Goal: Task Accomplishment & Management: Use online tool/utility

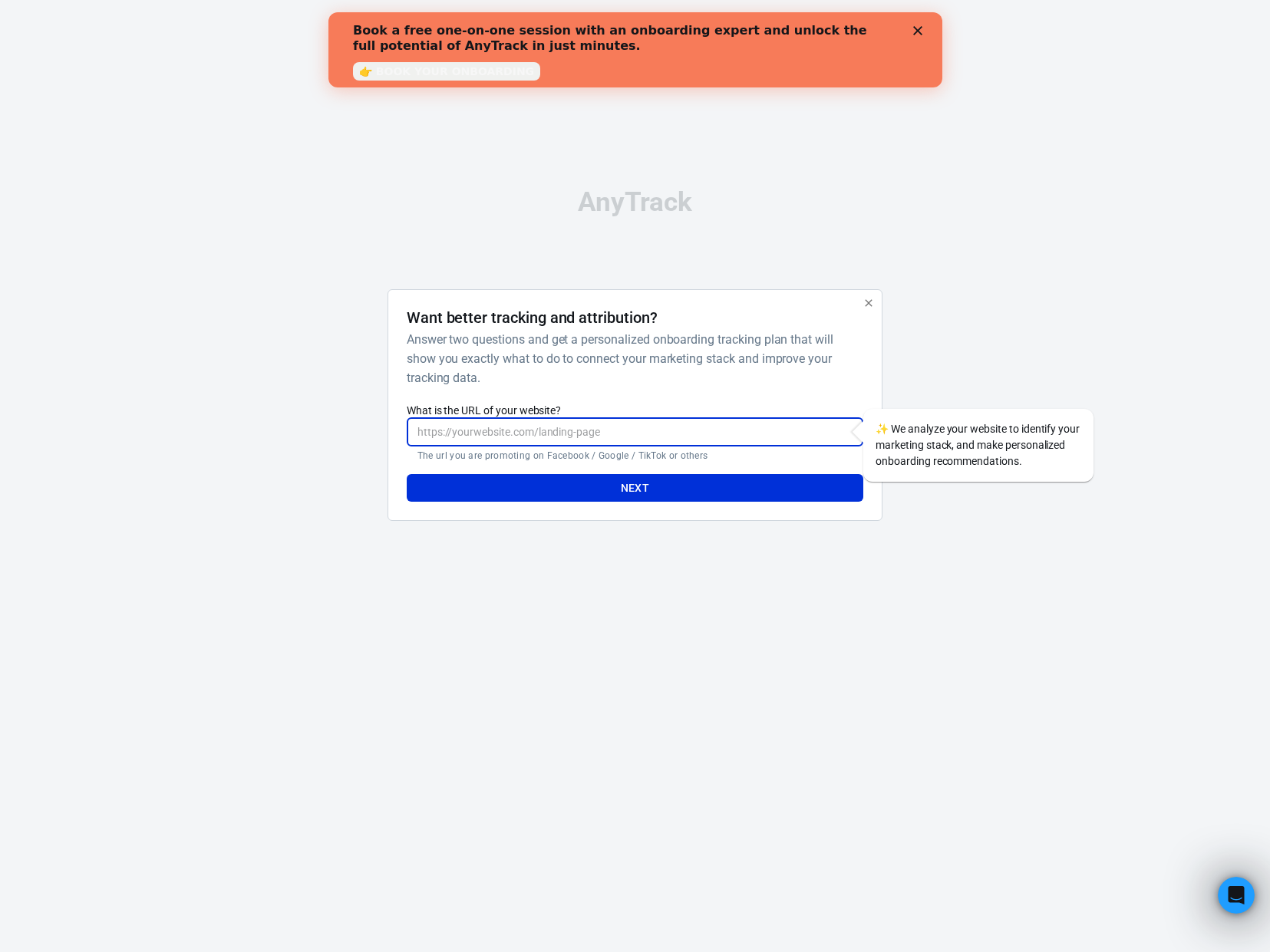
click at [522, 432] on input "What is the URL of your website?" at bounding box center [635, 432] width 456 height 28
type input "[DOMAIN_NAME]"
click at [646, 490] on button "Next" at bounding box center [635, 488] width 456 height 28
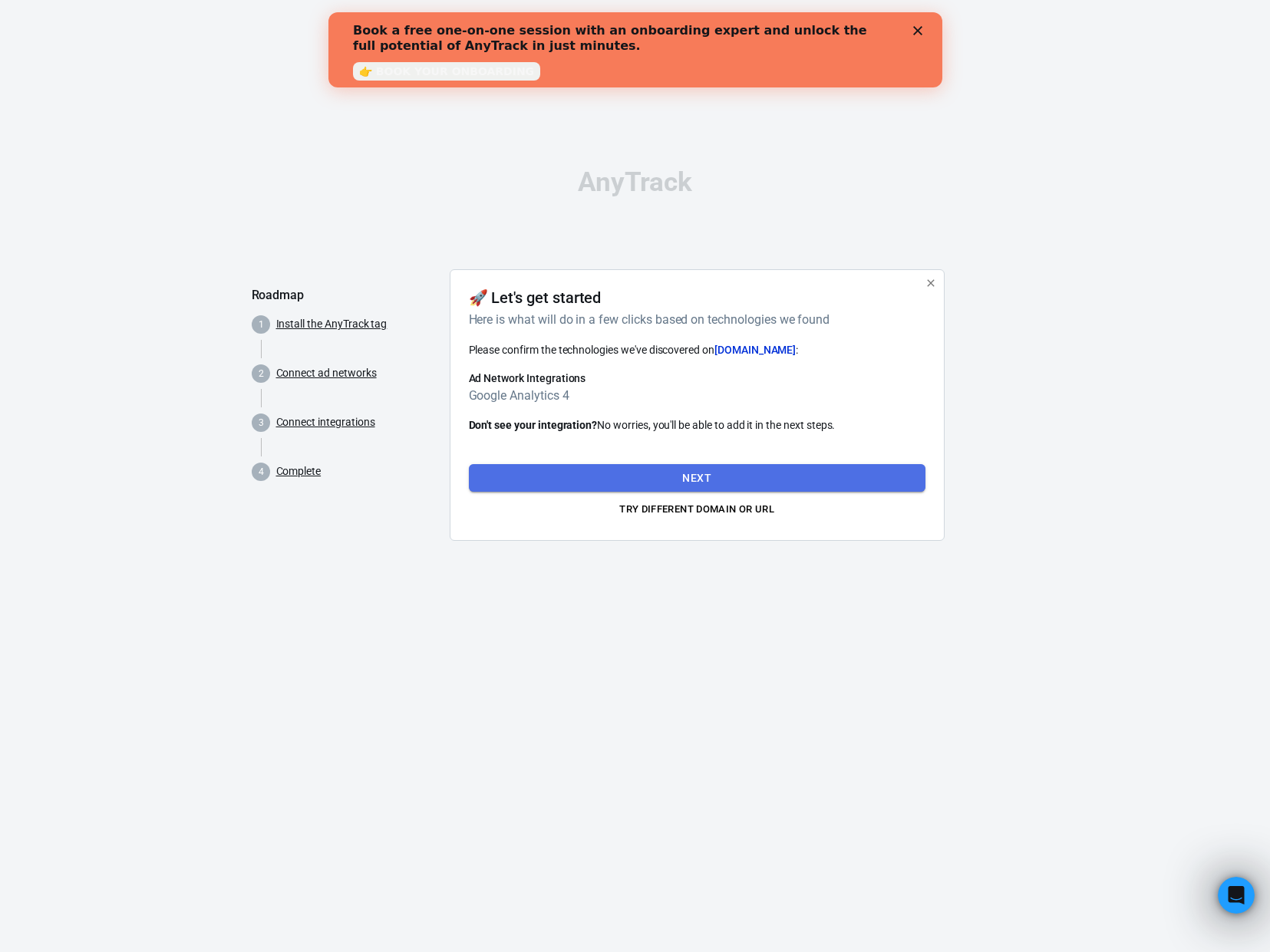
click at [664, 482] on button "Next" at bounding box center [697, 478] width 456 height 28
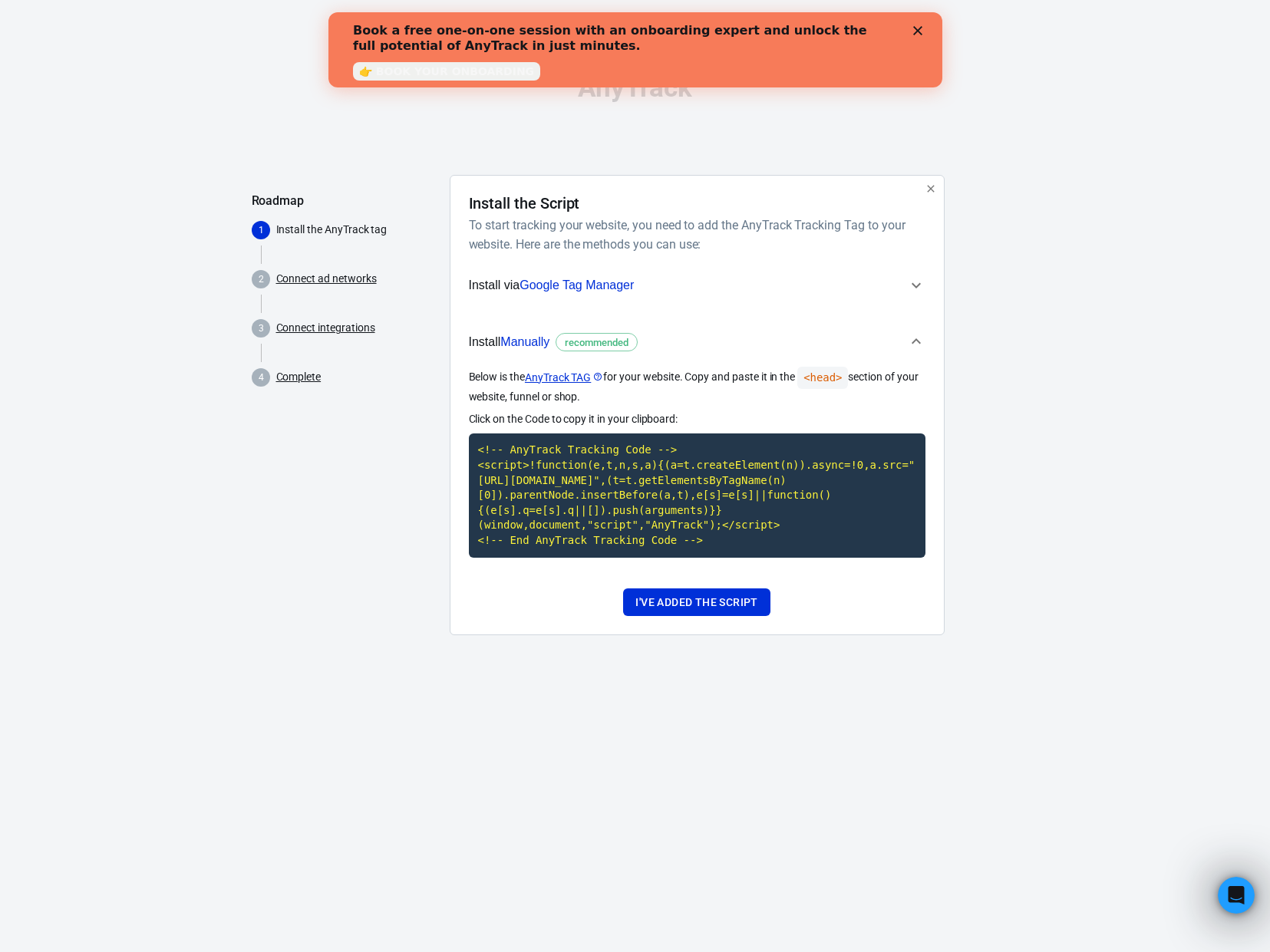
click at [913, 276] on icon "button" at bounding box center [916, 285] width 18 height 18
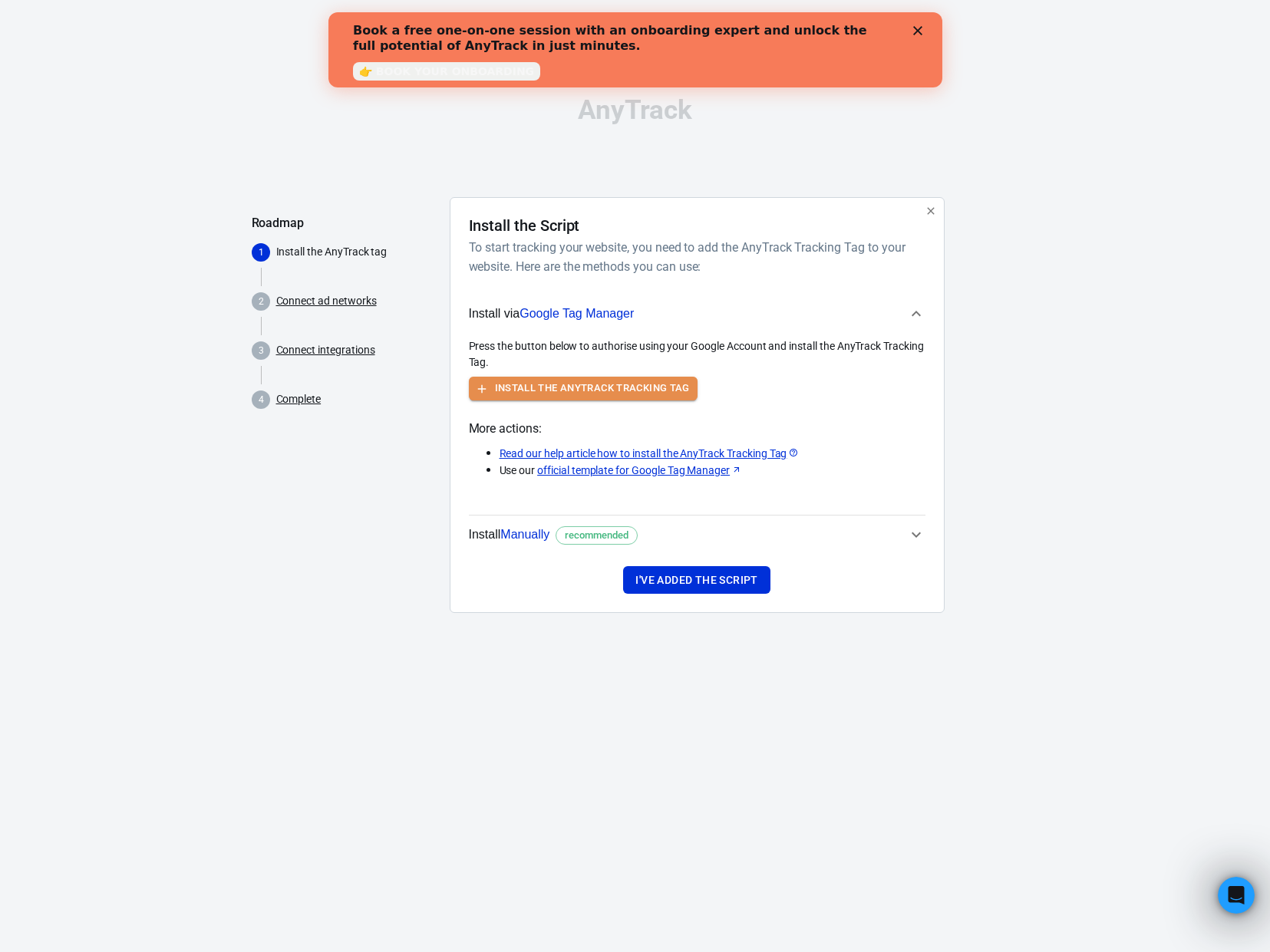
click at [528, 393] on button "Install the AnyTrack Tracking Tag" at bounding box center [583, 389] width 229 height 24
click at [516, 387] on button "Install the AnyTrack Tracking Tag" at bounding box center [583, 389] width 229 height 24
click at [556, 384] on button "Install the AnyTrack Tracking Tag" at bounding box center [583, 389] width 229 height 24
click at [584, 536] on span "recommended" at bounding box center [596, 535] width 74 height 15
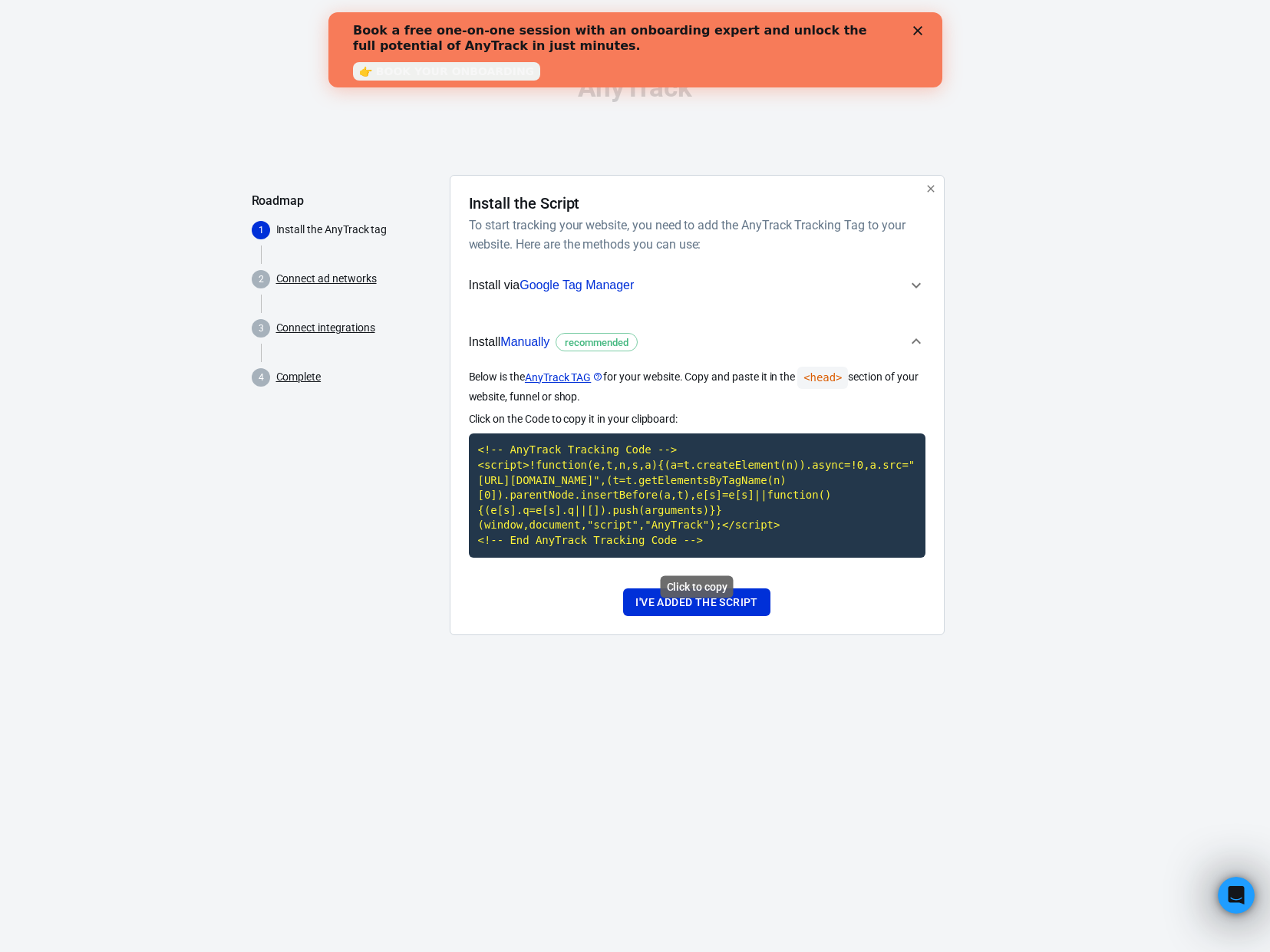
click at [606, 484] on code "<!-- AnyTrack Tracking Code --> <script>!function(e,t,n,s,a){(a=t.createElement…" at bounding box center [697, 495] width 456 height 123
click at [679, 612] on button "I've added the script" at bounding box center [696, 602] width 146 height 28
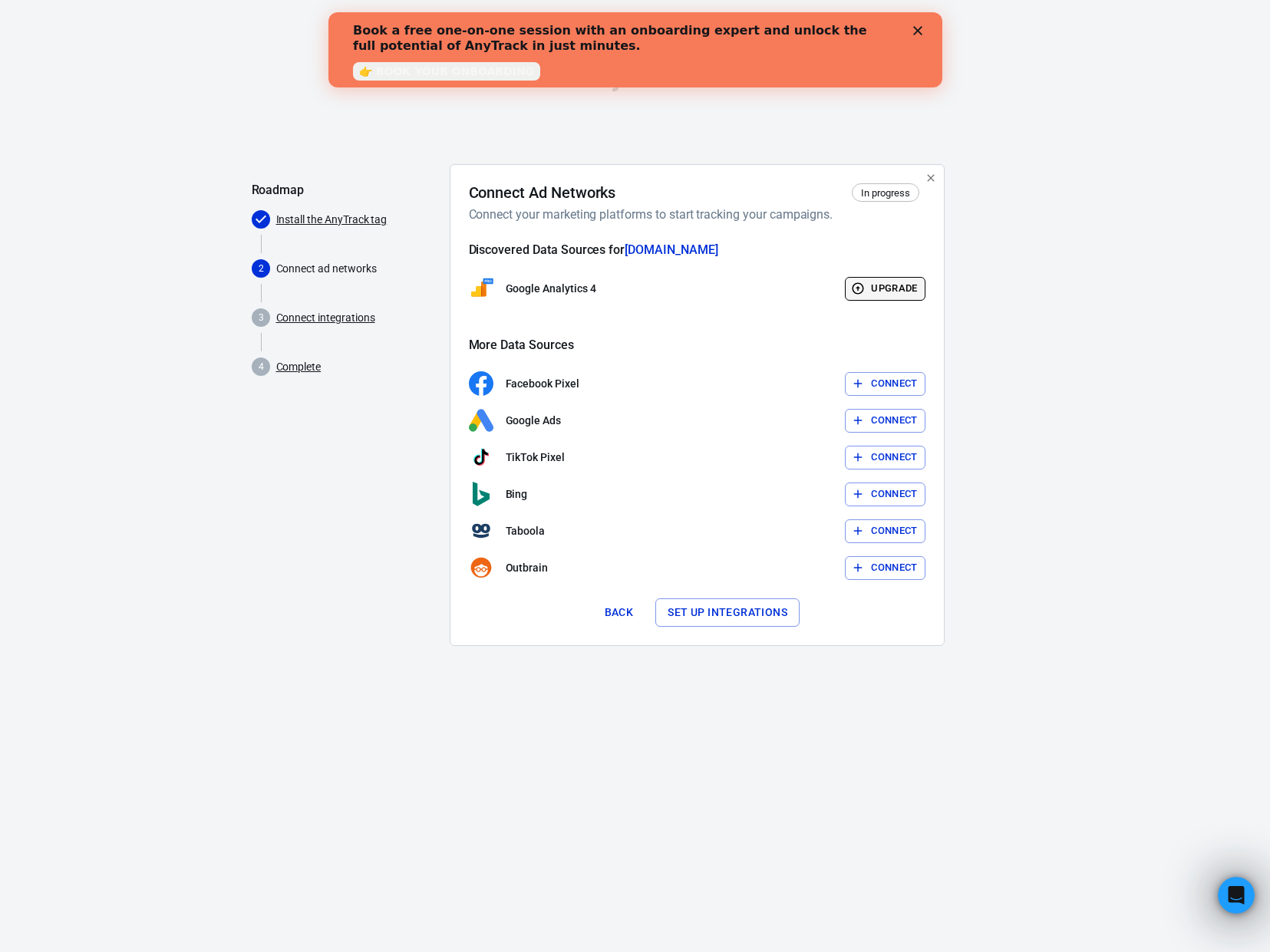
click at [860, 290] on icon "button" at bounding box center [857, 288] width 14 height 14
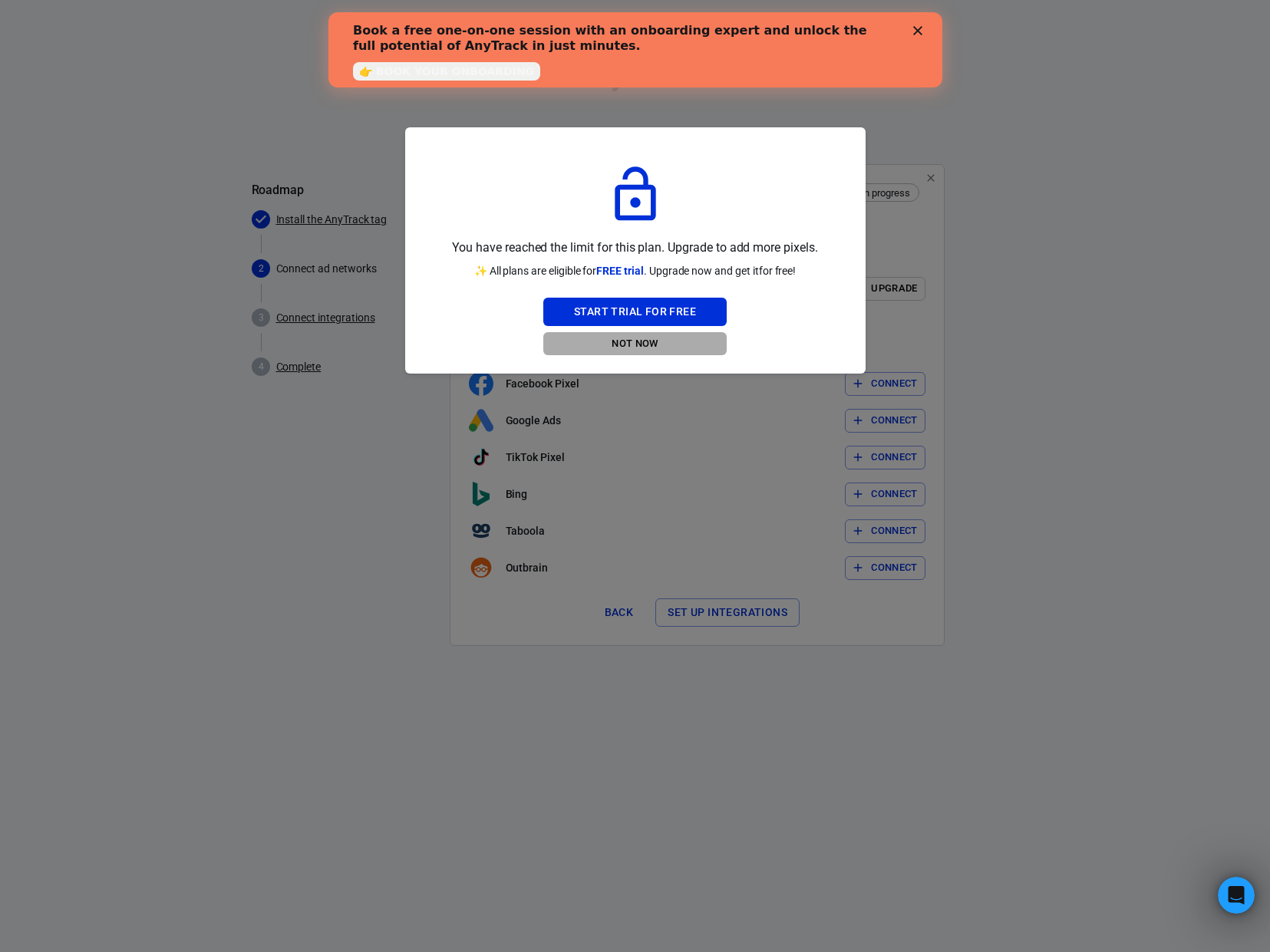
click at [648, 345] on button "Not Now" at bounding box center [635, 344] width 183 height 24
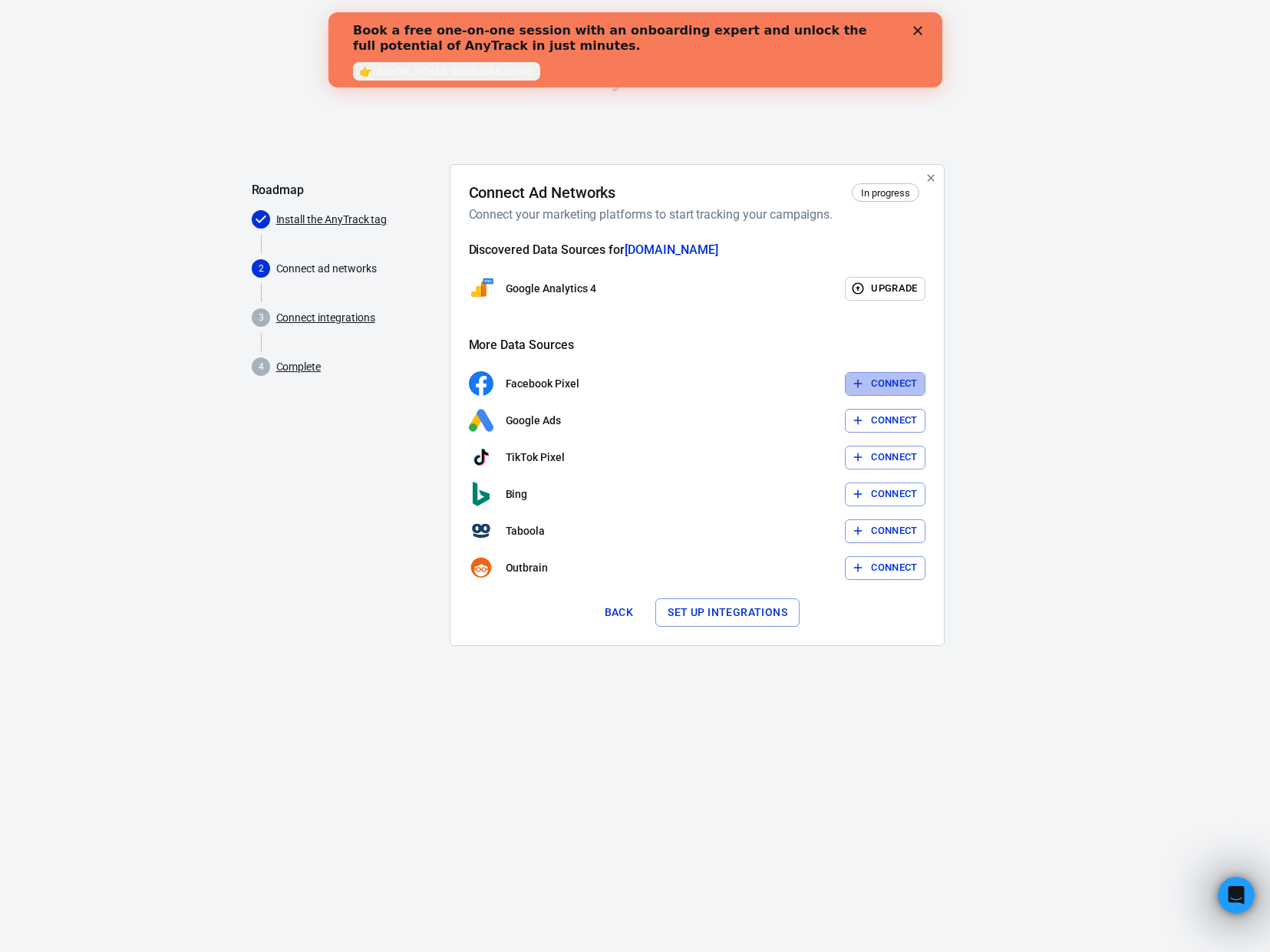
click at [876, 388] on button "Connect" at bounding box center [885, 384] width 81 height 24
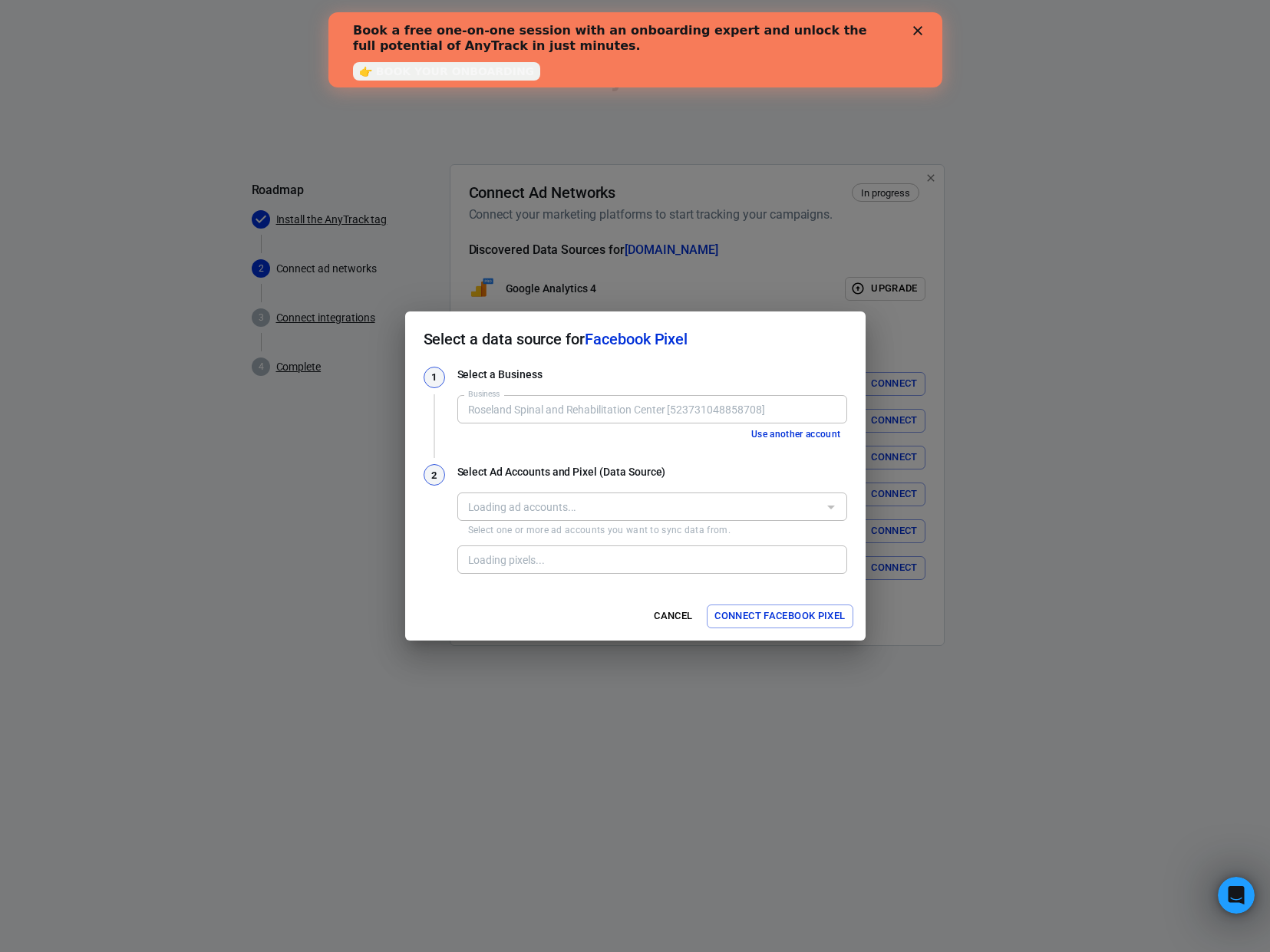
type input "Roseland Spinal and Rehabilitation Center [523731048858708]"
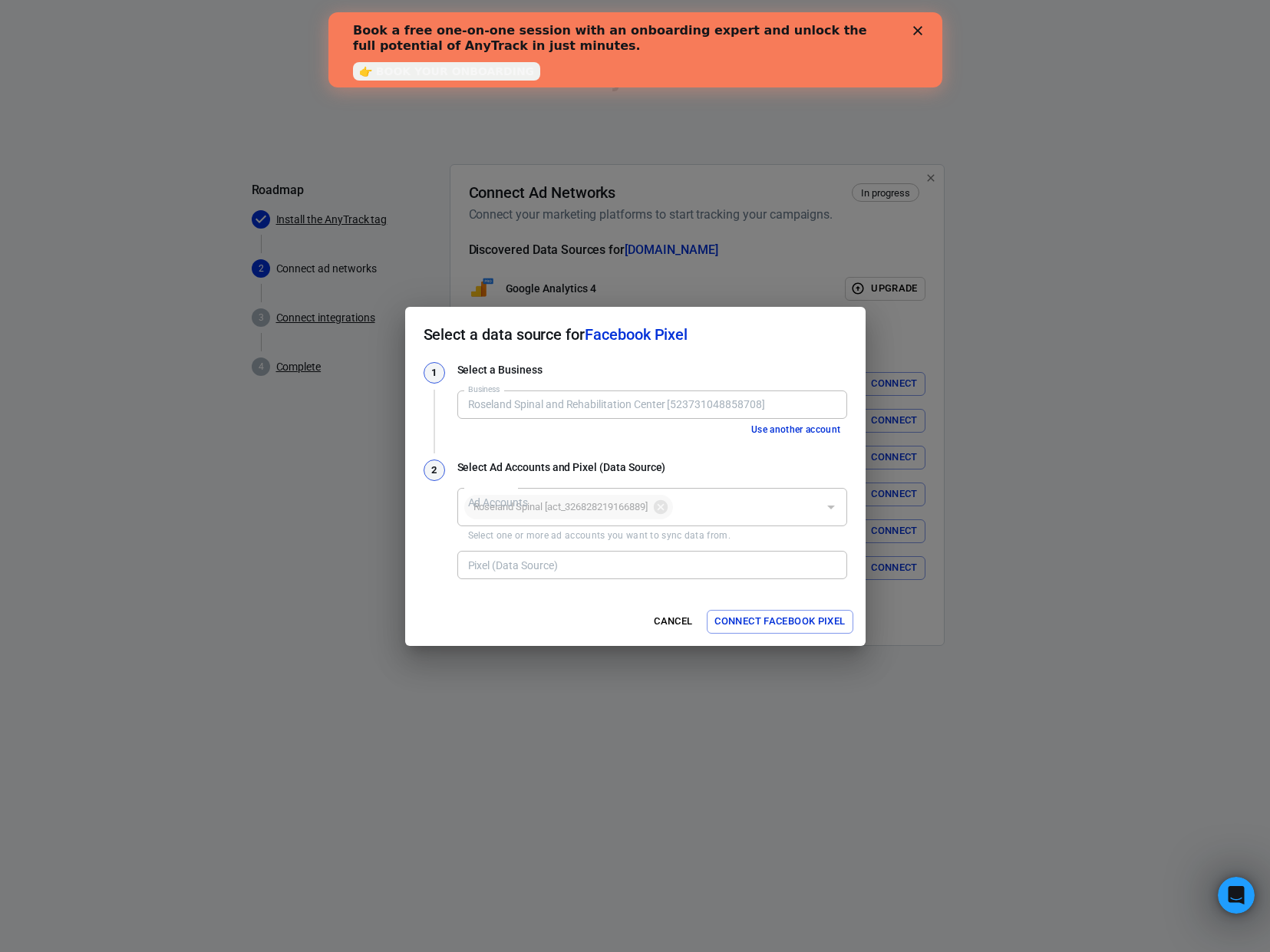
type input "Roseland Spinal and Rehabilitation Center's Pixel [2027403957415697]"
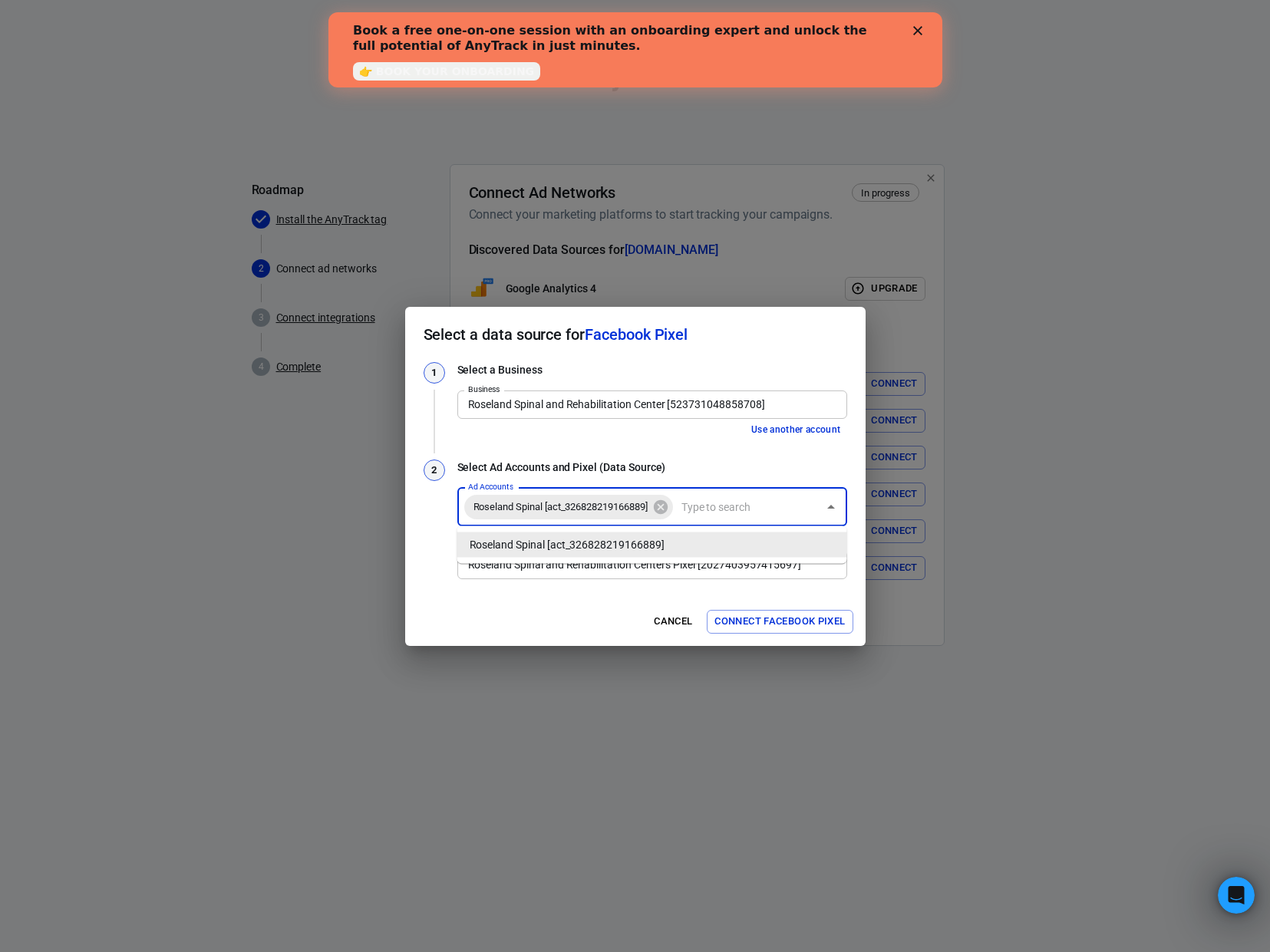
click at [750, 510] on input "Ad Accounts" at bounding box center [746, 506] width 142 height 19
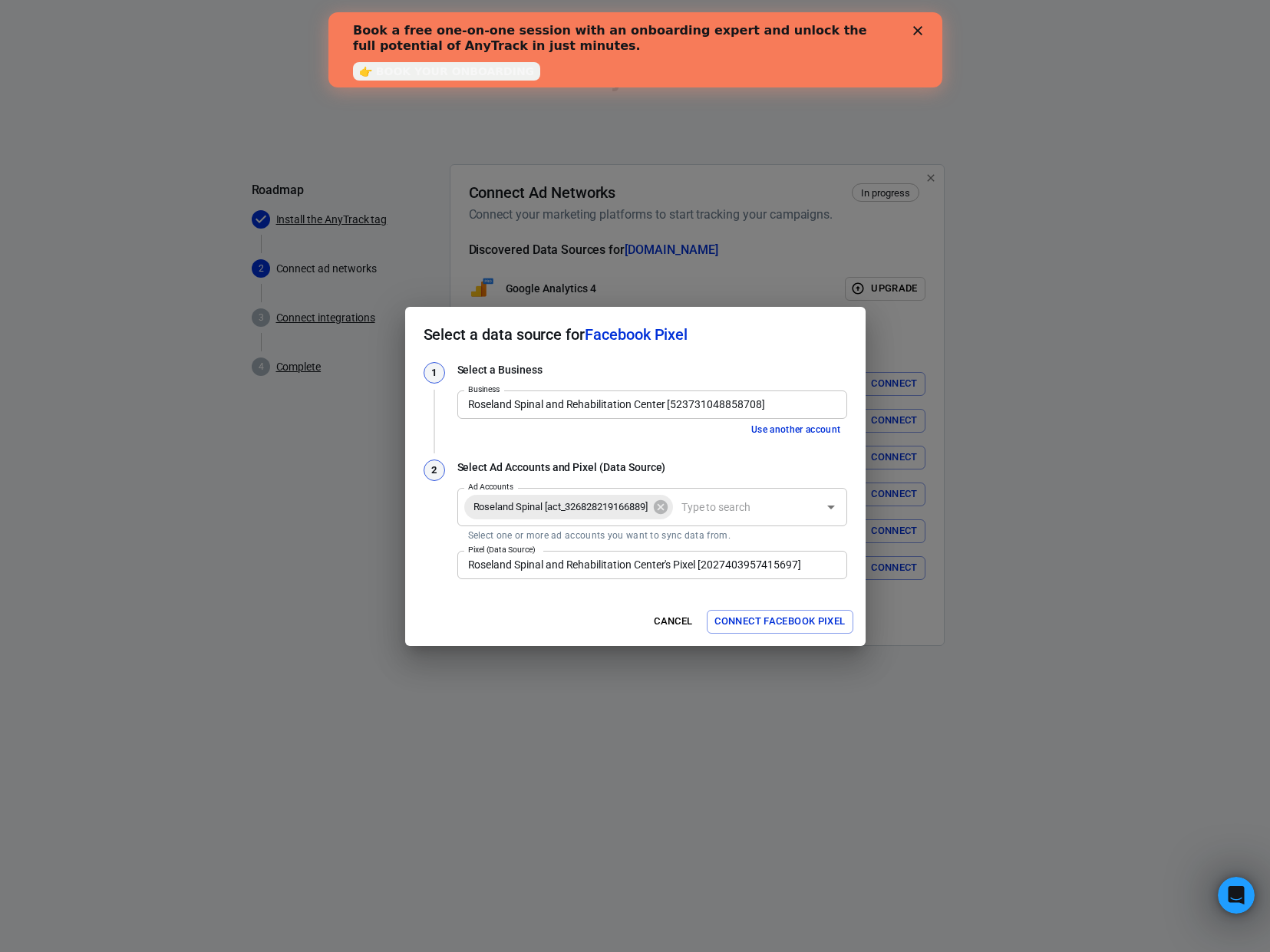
click at [442, 543] on div "2" at bounding box center [434, 520] width 22 height 122
click at [790, 429] on button "Use another account" at bounding box center [796, 429] width 102 height 16
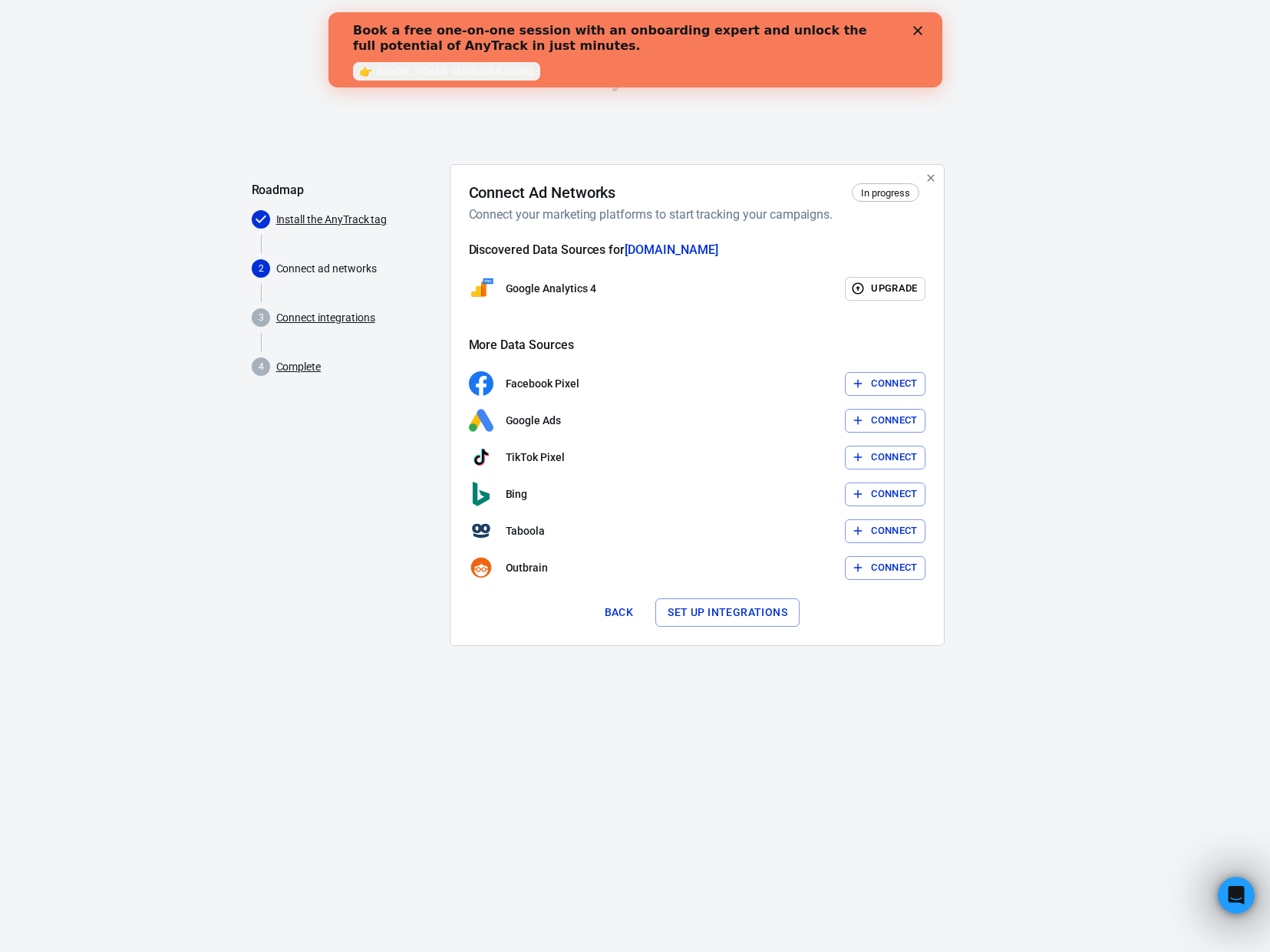
click at [917, 32] on icon "Close" at bounding box center [916, 30] width 9 height 9
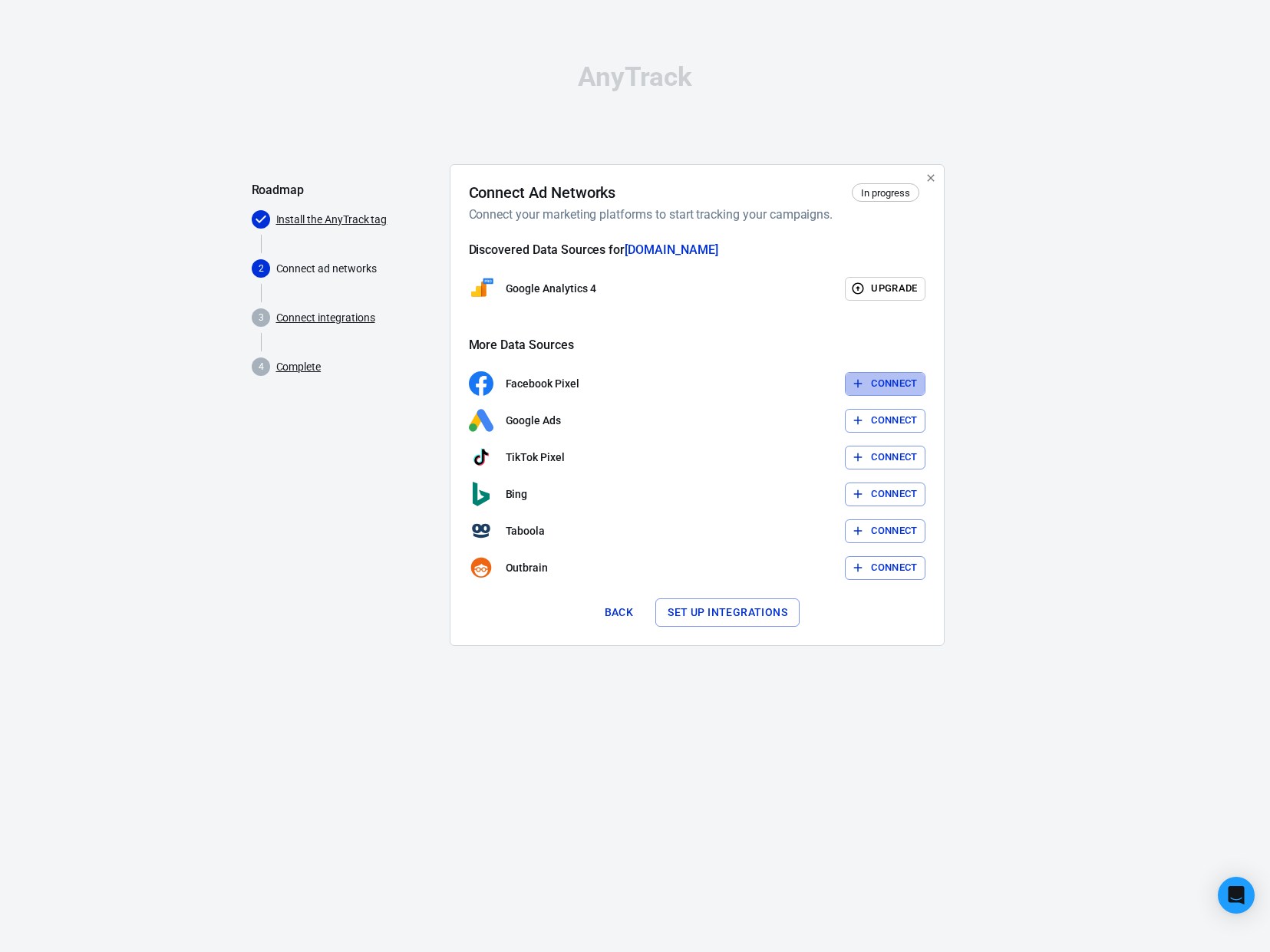
click at [871, 384] on button "Connect" at bounding box center [885, 384] width 81 height 24
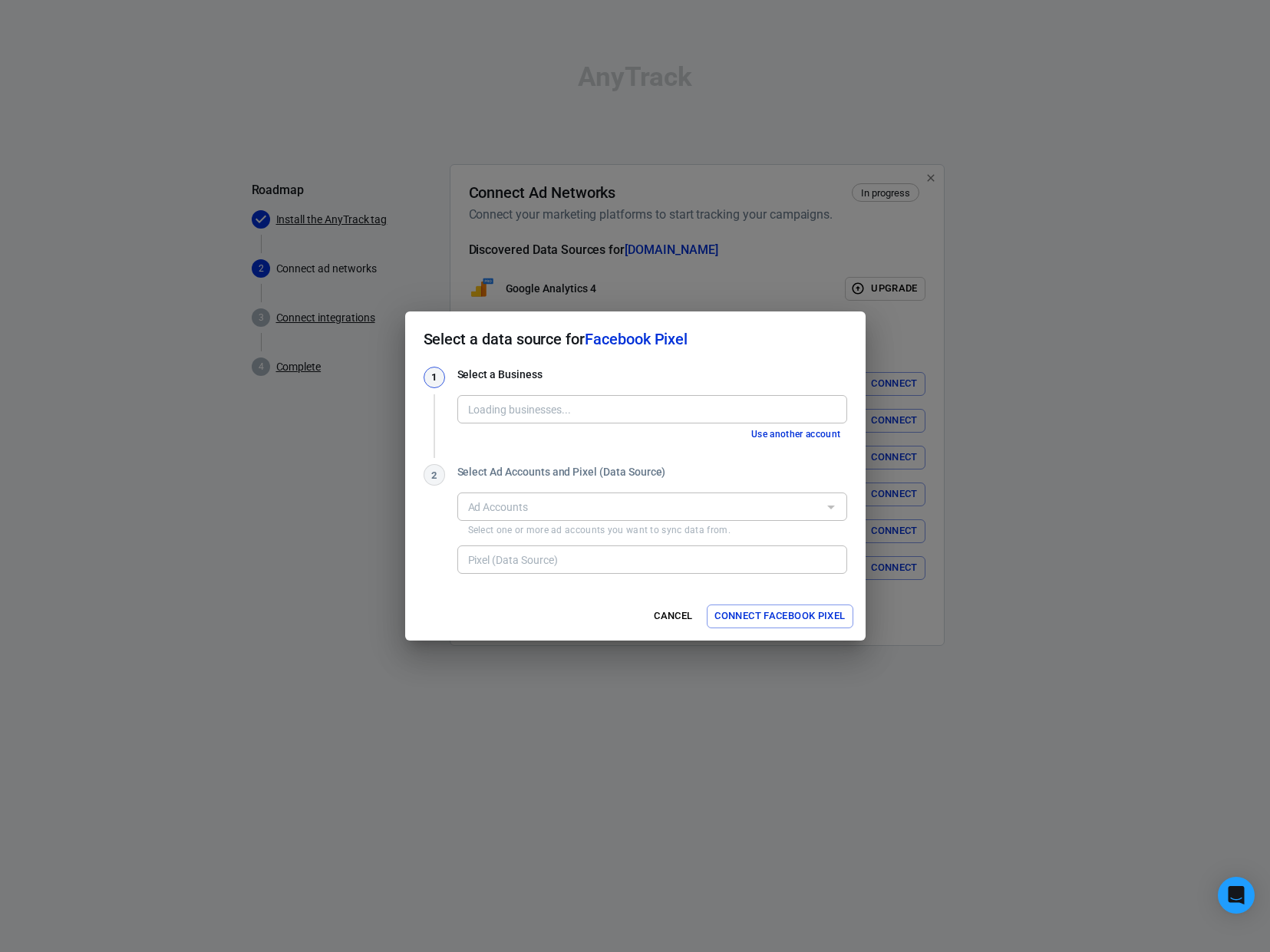
type input "Roseland Spinal and Rehabilitation Center [523731048858708]"
type input "Roseland Spinal and Rehabilitation Center's Pixel [2027403957415697]"
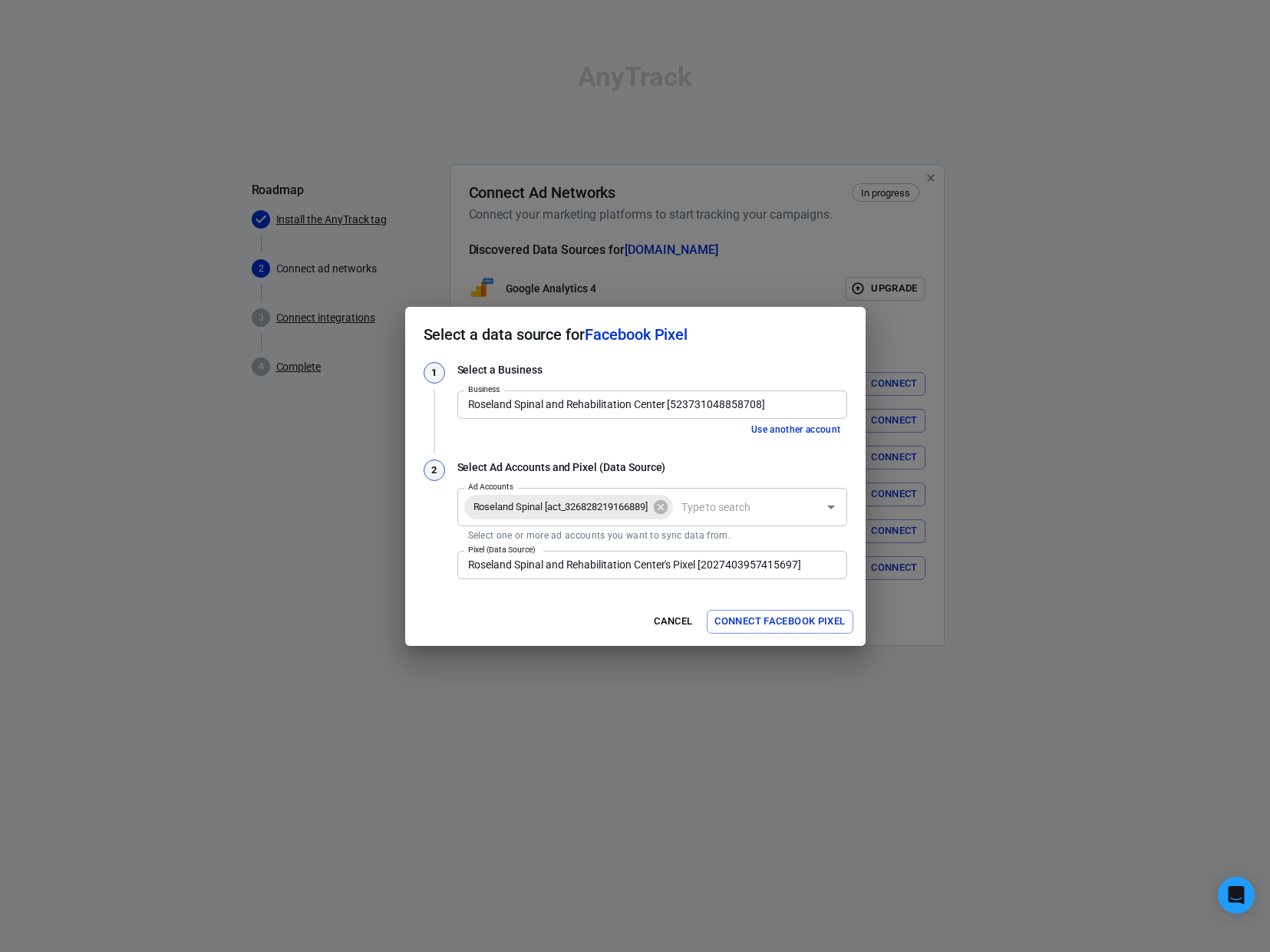
click at [780, 407] on input "Roseland Spinal and Rehabilitation Center [523731048858708]" at bounding box center [651, 404] width 378 height 19
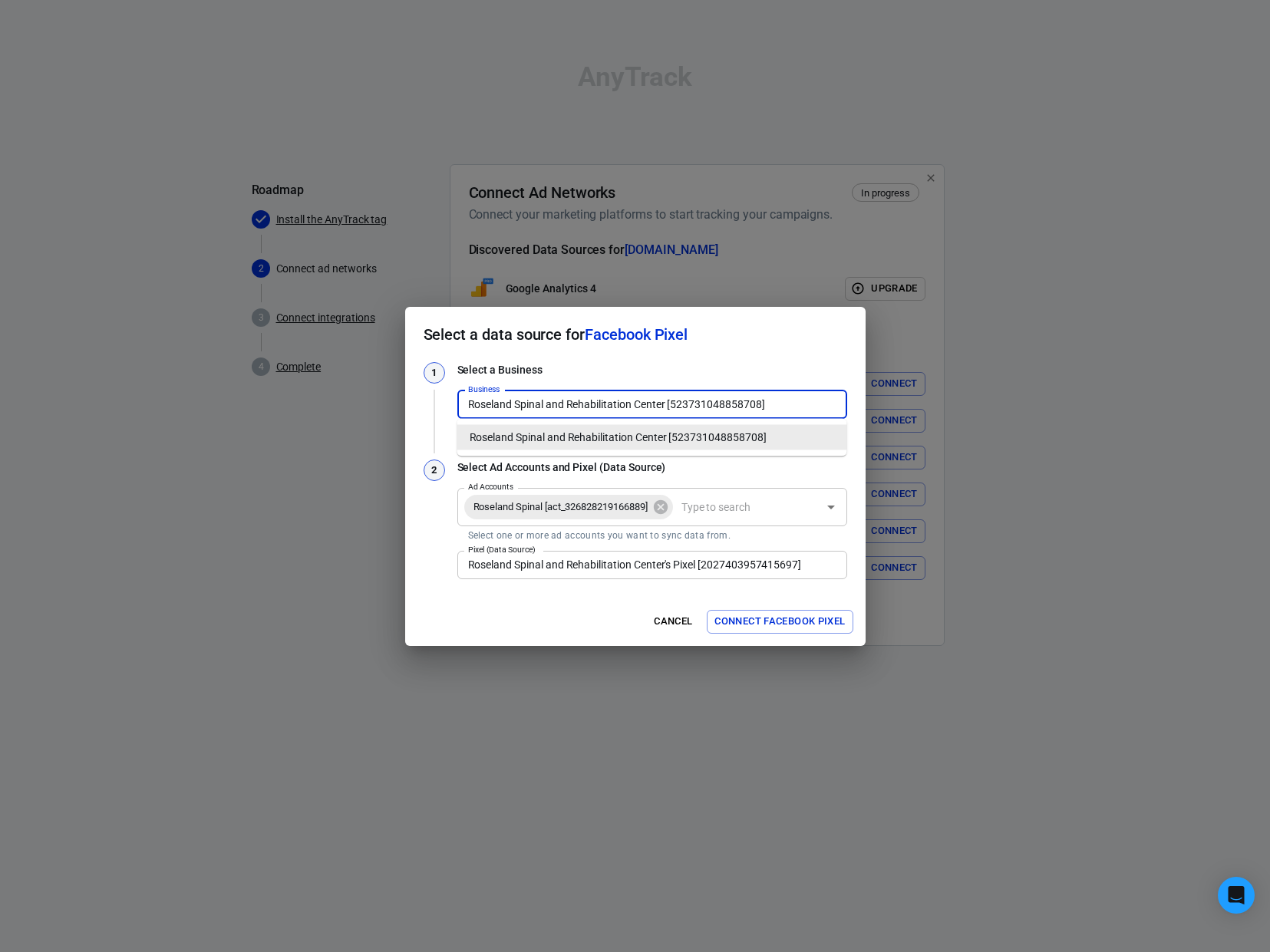
click at [958, 412] on div "Select a data source for Facebook Pixel 1 Select a Business Business Roseland S…" at bounding box center [635, 476] width 1270 height 952
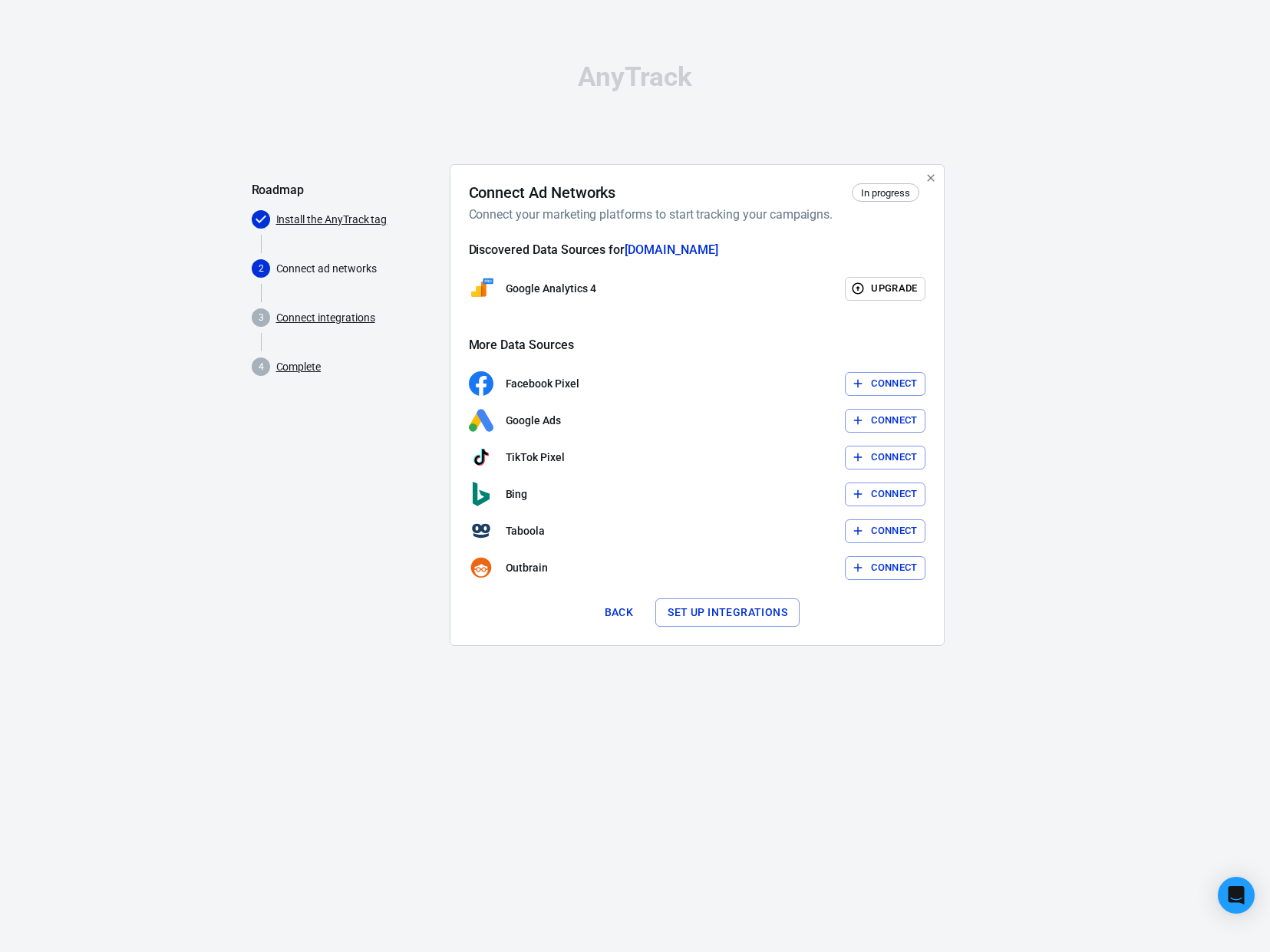
click at [893, 384] on button "Connect" at bounding box center [885, 384] width 81 height 24
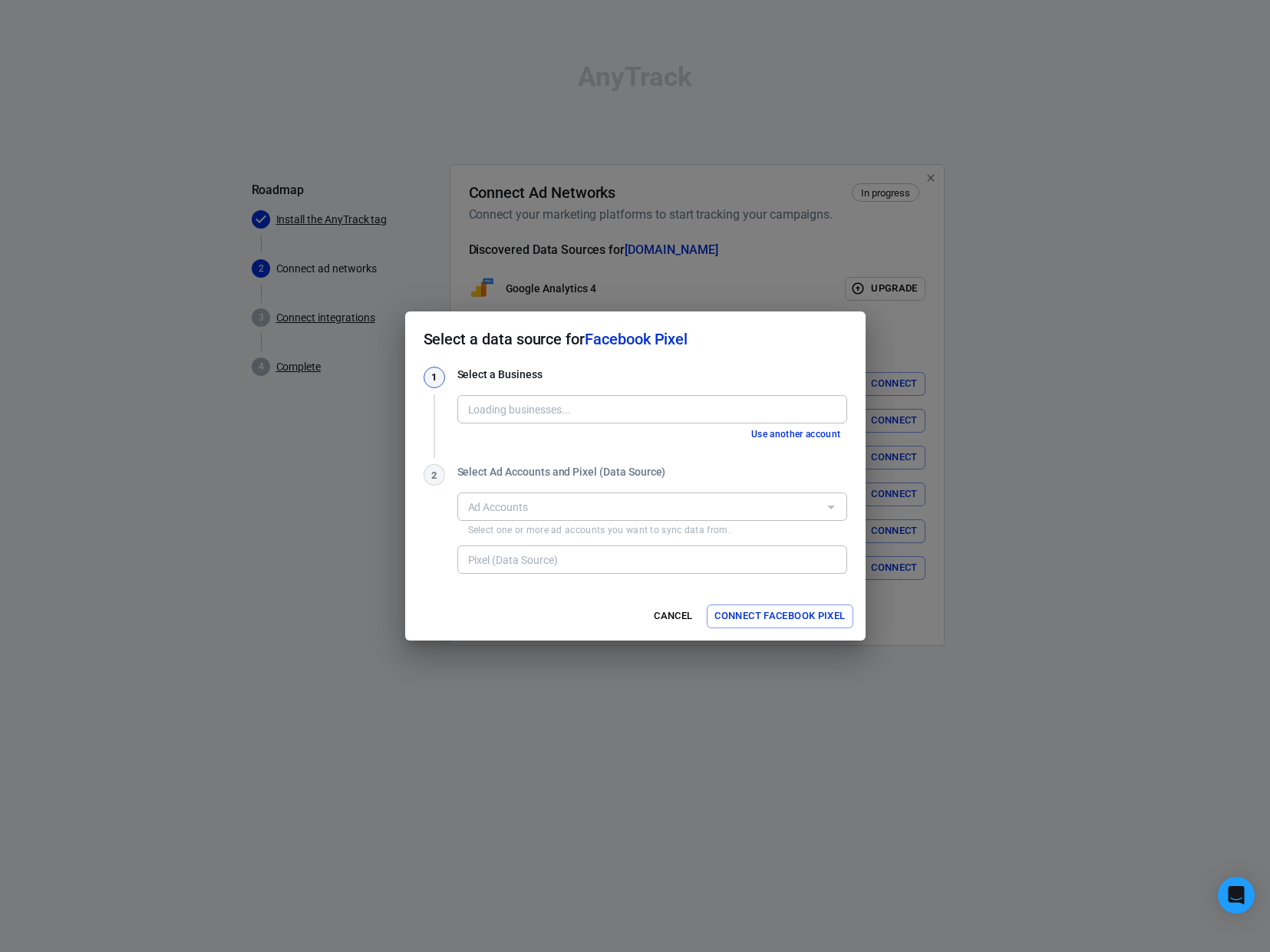
type input "Roseland Spinal and Rehabilitation Center [523731048858708]"
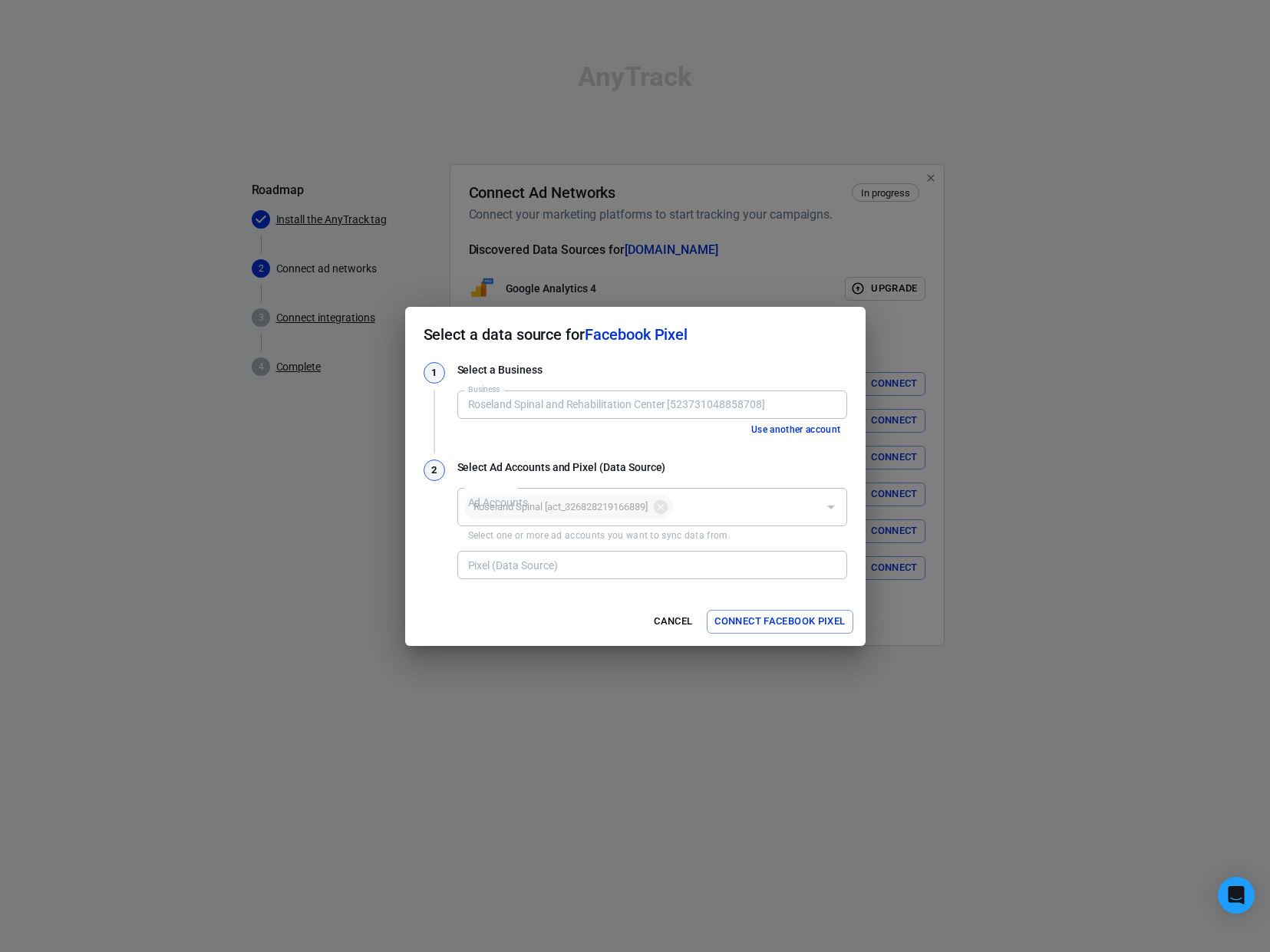
type input "Roseland Spinal and Rehabilitation Center's Pixel [2027403957415697]"
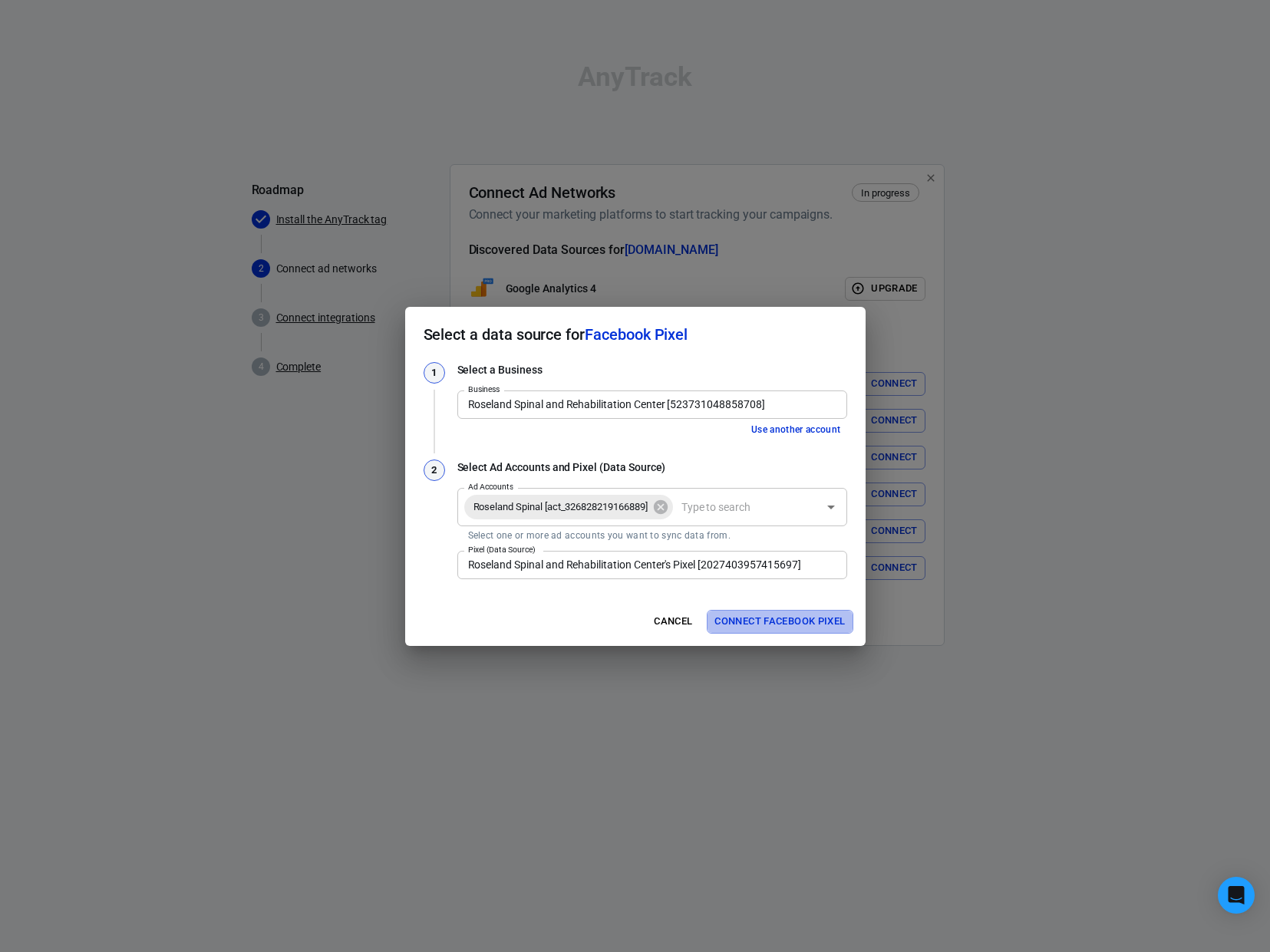
click at [781, 622] on button "Connect Facebook Pixel" at bounding box center [779, 622] width 146 height 24
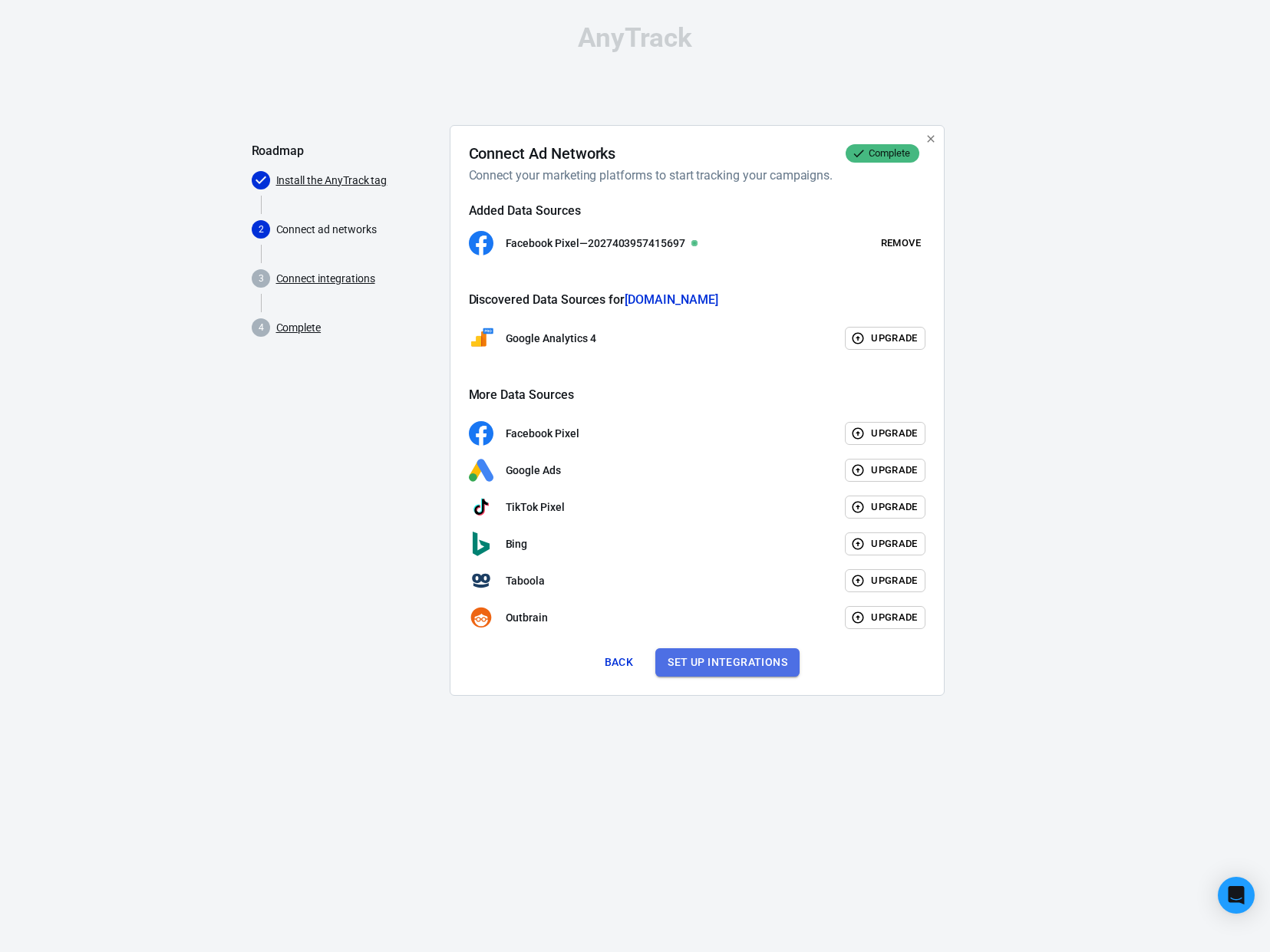
click at [707, 662] on button "Set up integrations" at bounding box center [727, 662] width 144 height 28
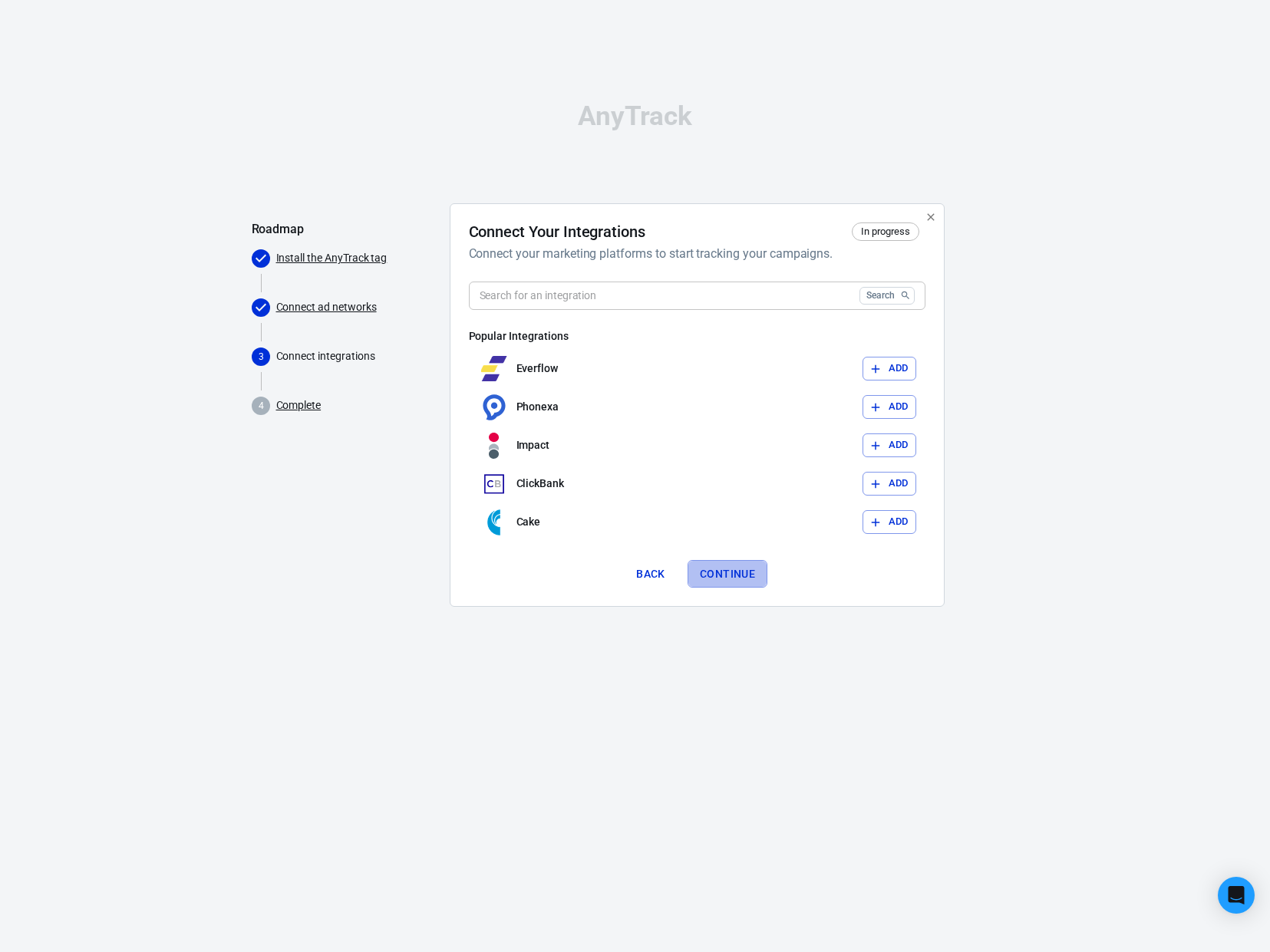
click at [725, 566] on button "Continue" at bounding box center [727, 574] width 80 height 28
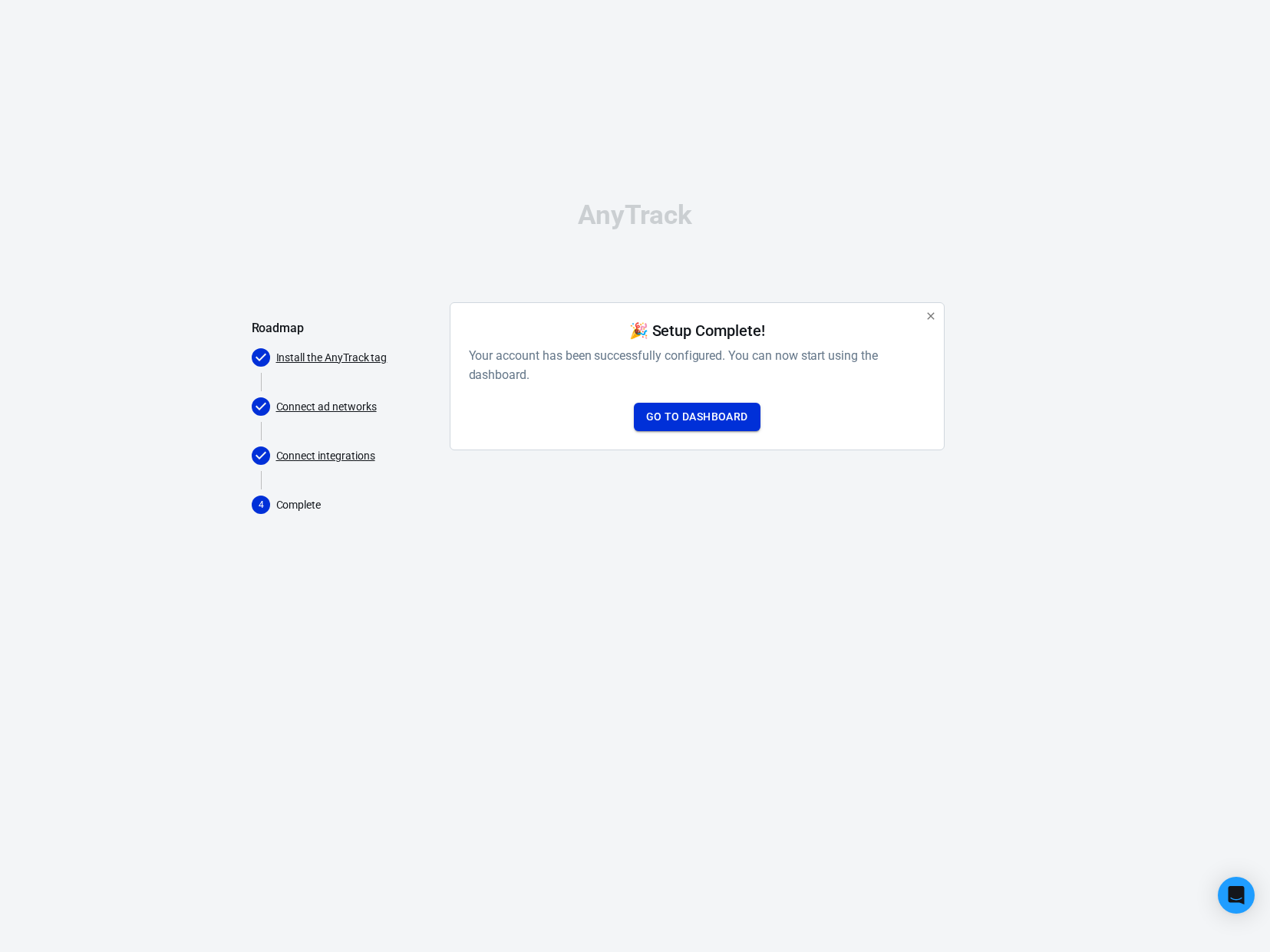
click at [696, 416] on link "Go to Dashboard" at bounding box center [697, 417] width 127 height 28
